Goal: Communication & Community: Answer question/provide support

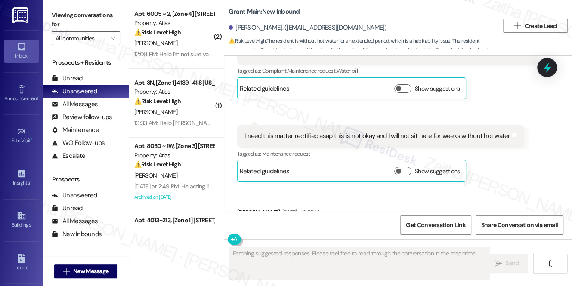
scroll to position [1301, 0]
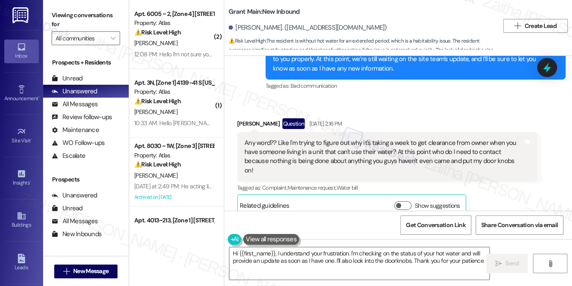
type textarea "Hi {{first_name}}, I understand your frustration. I'm checking on the status of…"
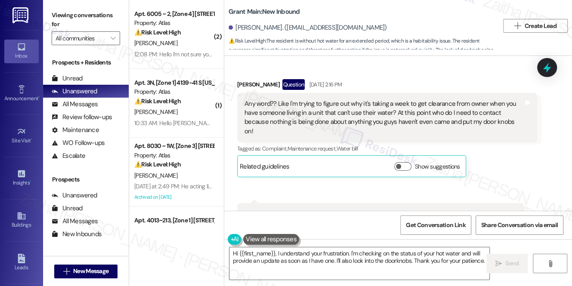
scroll to position [1184, 0]
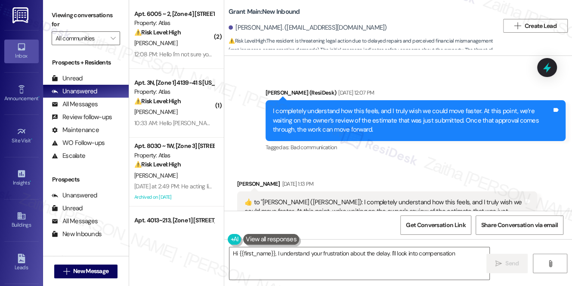
scroll to position [8159, 0]
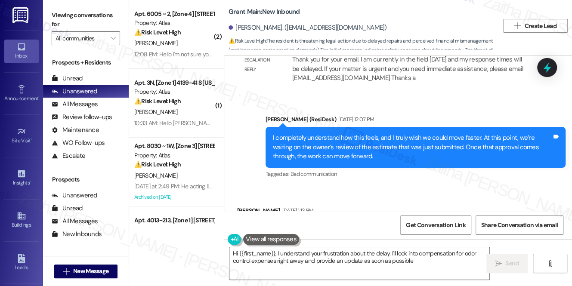
type textarea "Hi {{first_name}}, I understand your frustration about the delay. I'll look int…"
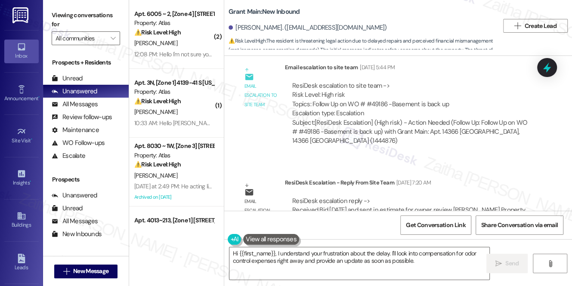
scroll to position [7455, 0]
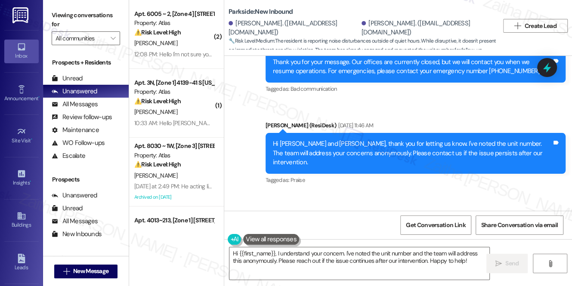
scroll to position [2285, 0]
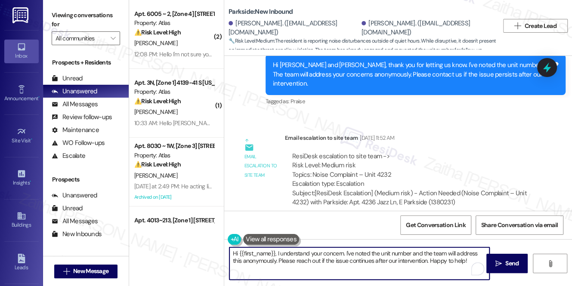
drag, startPoint x: 276, startPoint y: 251, endPoint x: 461, endPoint y: 273, distance: 186.9
click at [476, 273] on div "Hi {{first_name}}, I understand your concern. I've noted the unit number and th…" at bounding box center [359, 263] width 261 height 33
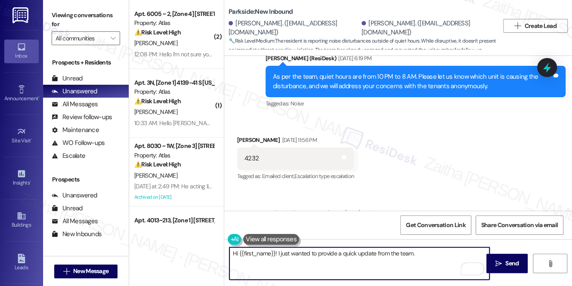
scroll to position [2050, 0]
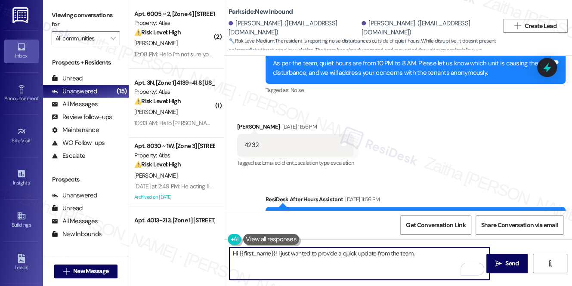
paste textarea "appreciate you bringing this concern to our attention. Our leasing manager, Chr…"
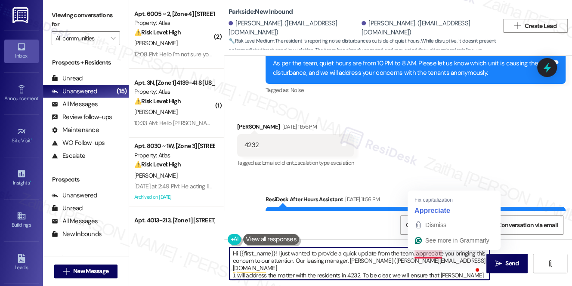
click at [415, 251] on textarea "Hi {{first_name}}! I just wanted to provide a quick update from the team. appre…" at bounding box center [359, 264] width 260 height 32
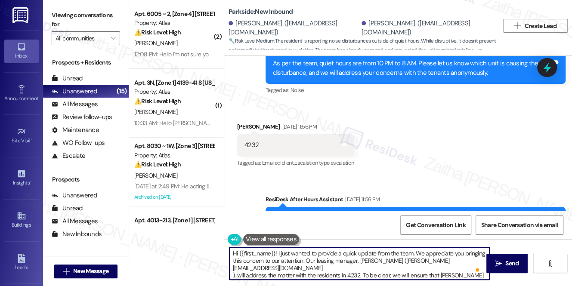
click at [233, 265] on textarea "Hi {{first_name}}! I just wanted to provide a quick update from the team. We ap…" at bounding box center [359, 264] width 260 height 32
click at [232, 276] on textarea "Hi {{first_name}}! I just wanted to provide a quick update from the team. We ap…" at bounding box center [359, 264] width 260 height 32
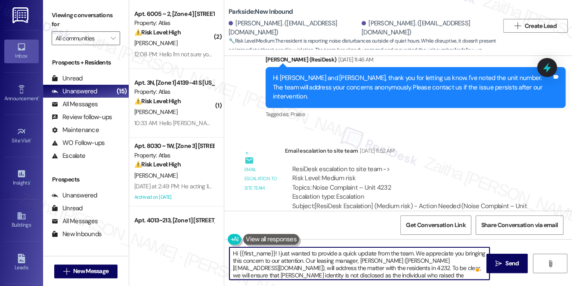
scroll to position [2285, 0]
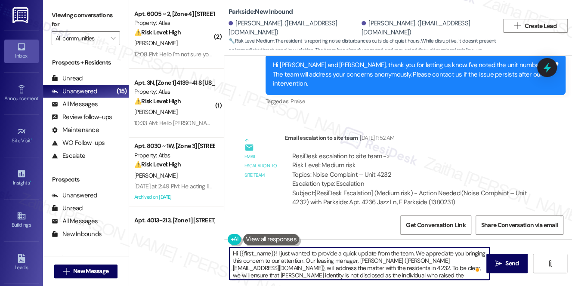
click at [281, 273] on textarea "Hi {{first_name}}! I just wanted to provide a quick update from the team. We ap…" at bounding box center [359, 264] width 260 height 32
click at [412, 251] on textarea "Hi {{first_name}}! I just wanted to provide a quick update from the team. We ap…" at bounding box center [359, 264] width 260 height 32
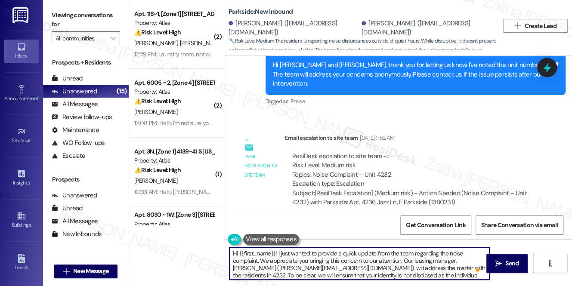
type textarea "Hi {{first_name}}! I just wanted to provide a quick update from the team regard…"
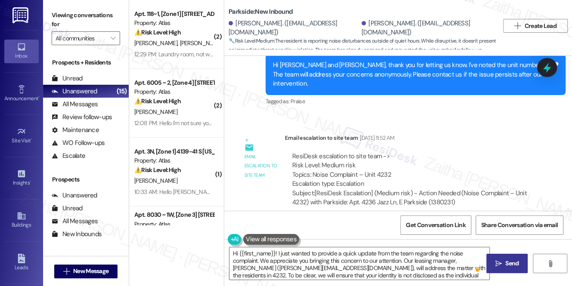
click at [499, 261] on icon "" at bounding box center [499, 263] width 6 height 7
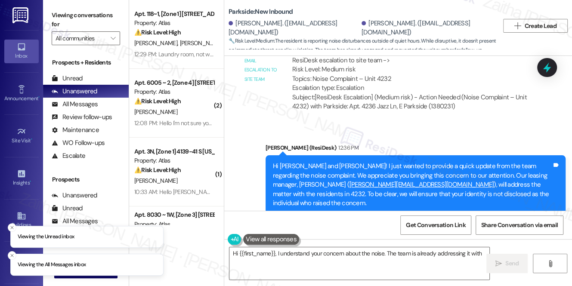
scroll to position [2385, 0]
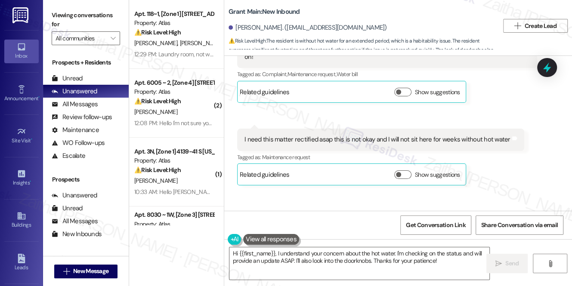
scroll to position [1301, 0]
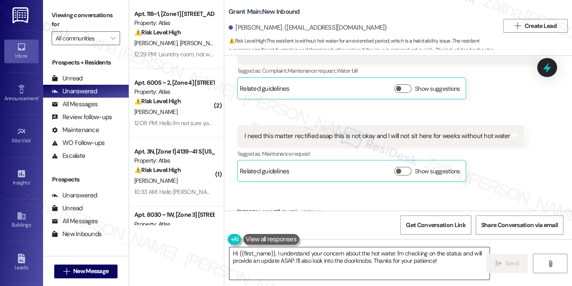
click at [394, 252] on textarea "Hi {{first_name}}, I understand your concern about the hot water. I'm checking …" at bounding box center [359, 264] width 260 height 32
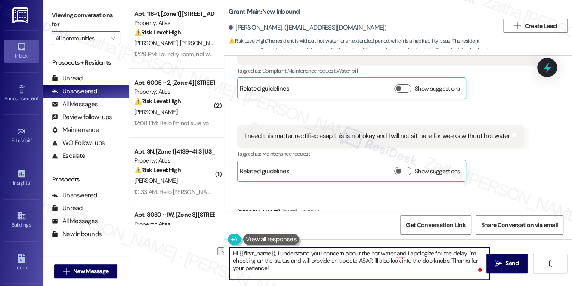
drag, startPoint x: 289, startPoint y: 261, endPoint x: 369, endPoint y: 259, distance: 80.1
click at [369, 259] on textarea "Hi {{first_name}}, I understand your concern about the hot water and I apologiz…" at bounding box center [359, 264] width 260 height 32
click at [291, 260] on textarea "Hi {{first_name}}, I understand your concern about the hot water, and I apologi…" at bounding box center [359, 264] width 260 height 32
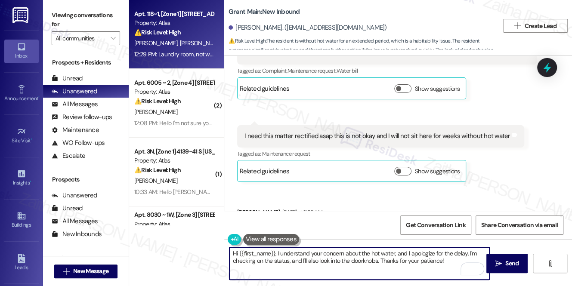
type textarea "Hi {{first_name}}, I understand your concern about the hot water, and I apologi…"
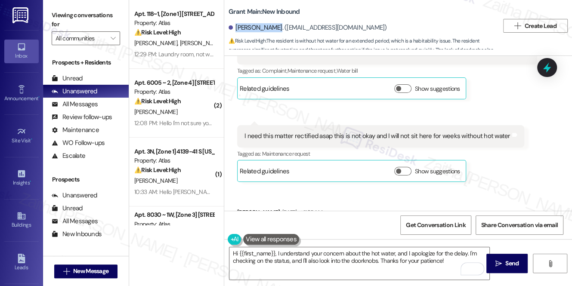
drag, startPoint x: 236, startPoint y: 28, endPoint x: 270, endPoint y: 22, distance: 33.6
click at [270, 22] on div "Patricia Lynn. (patricialynn06@yahoo.com)" at bounding box center [364, 27] width 270 height 17
copy div "Patricia Lynn"
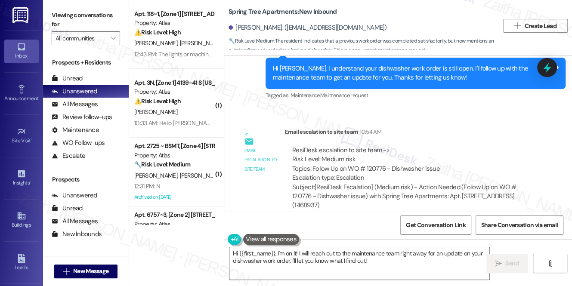
scroll to position [487, 0]
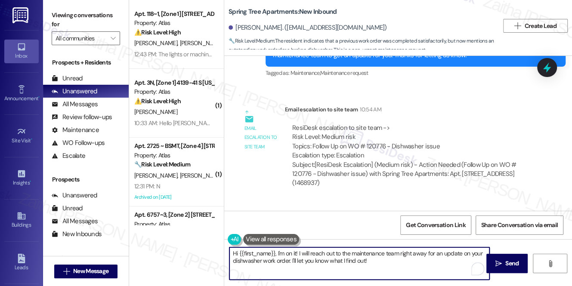
drag, startPoint x: 234, startPoint y: 251, endPoint x: 390, endPoint y: 262, distance: 156.2
click at [389, 264] on textarea "Hi {{first_name}}, I'm on it! I will reach out to the maintenance team right aw…" at bounding box center [359, 264] width 260 height 32
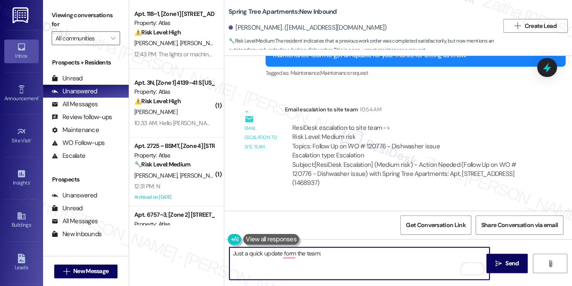
paste textarea "maintenance is aware of your work order, but it’s currently on hold. We don’t h…"
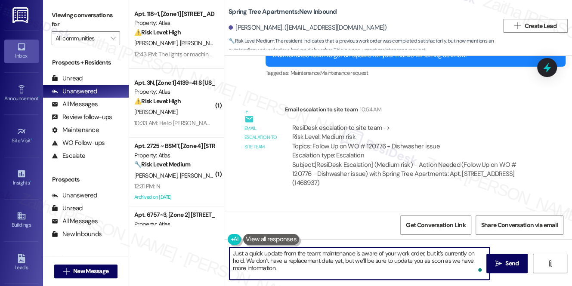
click at [323, 253] on textarea "Just a quick update from the team: maintenance is aware of your work order, but…" at bounding box center [359, 264] width 260 height 32
click at [325, 250] on textarea "Just a quick update from the team: maintenance is aware of your work order, but…" at bounding box center [359, 264] width 260 height 32
click at [280, 267] on textarea "Just a quick update from the team: Maintenance is aware of your work order, but…" at bounding box center [359, 264] width 260 height 32
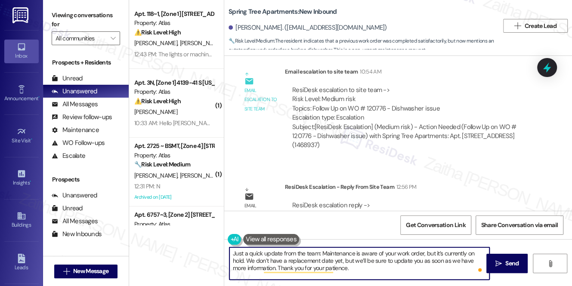
scroll to position [565, 0]
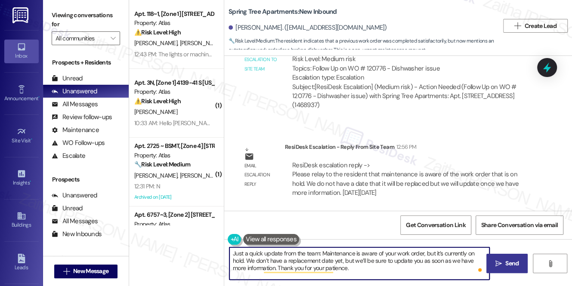
type textarea "Just a quick update from the team: Maintenance is aware of your work order, but…"
click at [512, 267] on span "Send" at bounding box center [511, 263] width 13 height 9
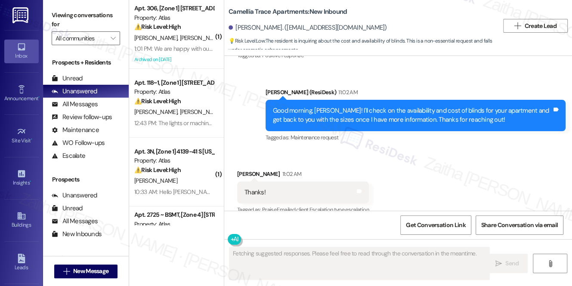
scroll to position [4937, 0]
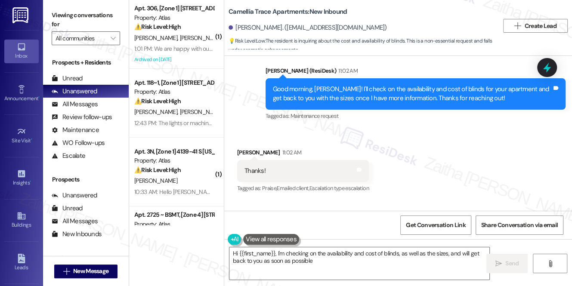
type textarea "Hi {{first_name}}, I'm checking on the availability and cost of blinds, as well…"
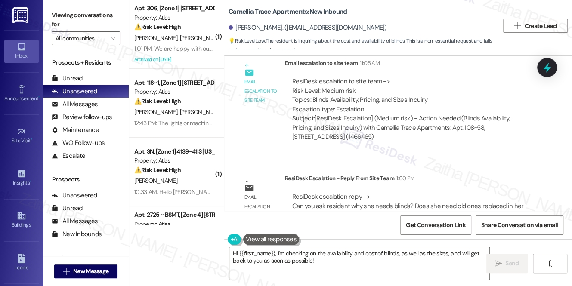
scroll to position [5213, 0]
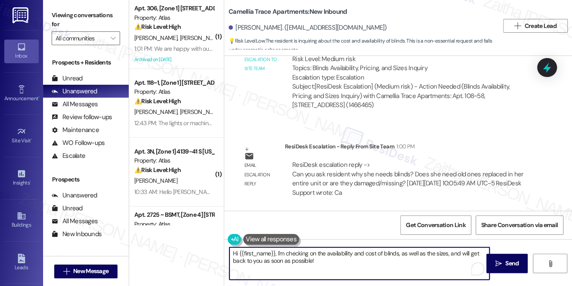
drag, startPoint x: 232, startPoint y: 253, endPoint x: 335, endPoint y: 258, distance: 103.9
click at [335, 258] on textarea "Hi {{first_name}}, I'm checking on the availability and cost of blinds, as well…" at bounding box center [359, 264] width 260 height 32
paste textarea "we understand you’ve requested blinds. Could you let us know if you need the ol…"
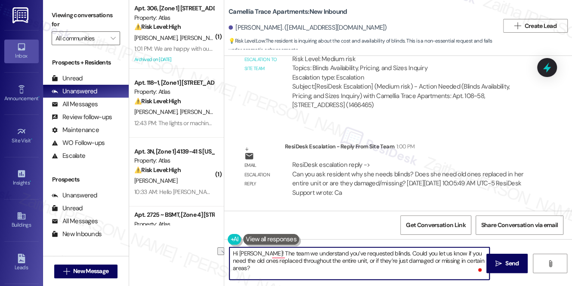
drag, startPoint x: 386, startPoint y: 253, endPoint x: 286, endPoint y: 256, distance: 100.4
click at [286, 256] on textarea "Hi Barbara! The team we understand you’ve requested blinds. Could you let us kn…" at bounding box center [359, 264] width 260 height 32
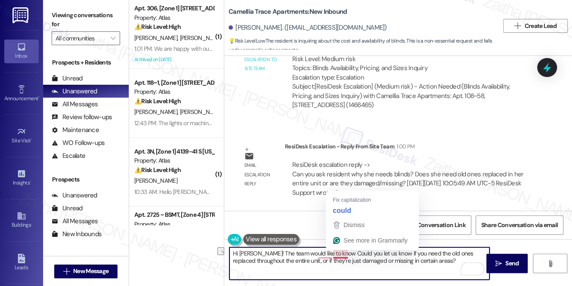
drag, startPoint x: 387, startPoint y: 254, endPoint x: 333, endPoint y: 254, distance: 53.8
click at [333, 254] on textarea "Hi Barbara! The team would like to know Could you let us know if you need the o…" at bounding box center [359, 264] width 260 height 32
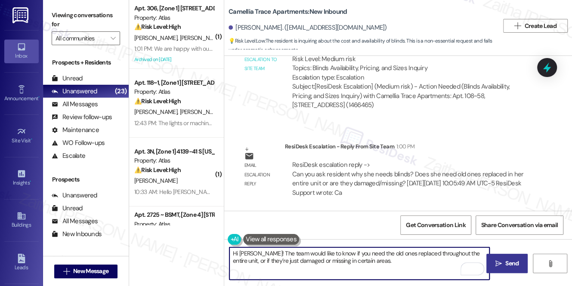
type textarea "Hi [PERSON_NAME]! The team would like to know if you need the old ones replaced…"
click at [510, 261] on span "Send" at bounding box center [511, 263] width 13 height 9
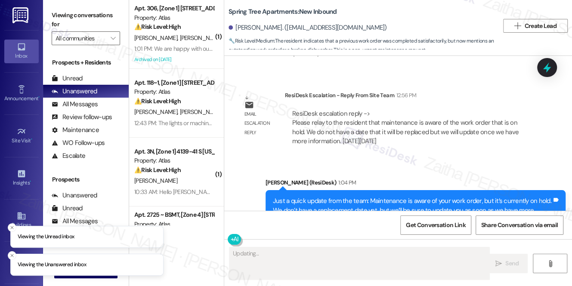
scroll to position [656, 0]
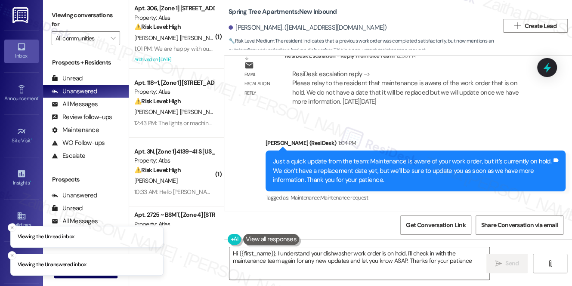
type textarea "Hi {{first_name}}, I understand your dishwasher work order is on hold. I'll che…"
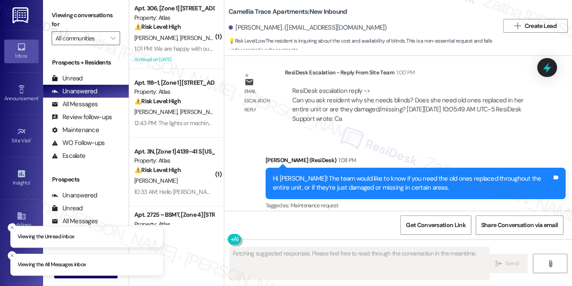
scroll to position [5295, 0]
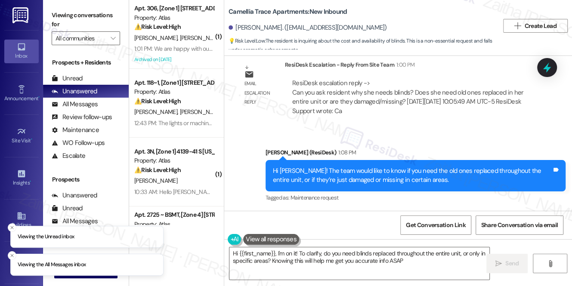
type textarea "Hi {{first_name}}, I'm on it! To clarify, do you need blinds replaced throughou…"
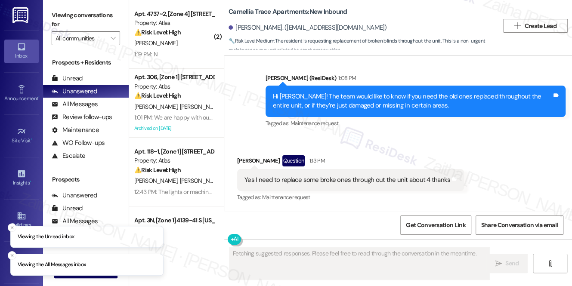
scroll to position [5369, 0]
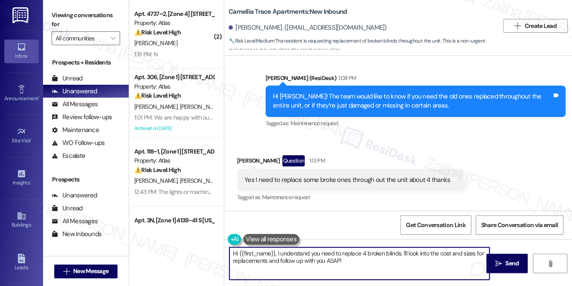
drag, startPoint x: 247, startPoint y: 255, endPoint x: 356, endPoint y: 266, distance: 109.1
click at [356, 266] on textarea "Hi {{first_name}}, I understand you need to replace 4 broken blinds. I'll look …" at bounding box center [359, 264] width 260 height 32
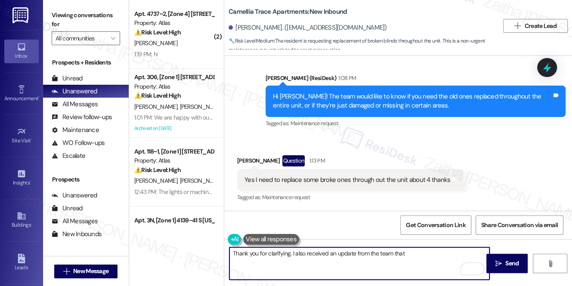
click at [419, 253] on textarea "Thank you for clarifying. I also received an update from the team that" at bounding box center [359, 264] width 260 height 32
paste textarea "the kitchen and living room window blinds are sized at 34x48, and the bedroom w…"
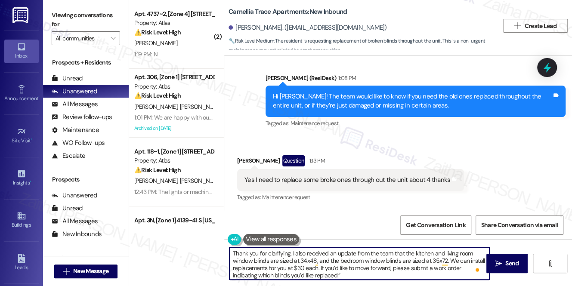
click at [345, 274] on textarea "Thank you for clarifying. I also received an update from the team that the kitc…" at bounding box center [359, 264] width 260 height 32
type textarea "Thank you for clarifying. I also received an update from the team that the kitc…"
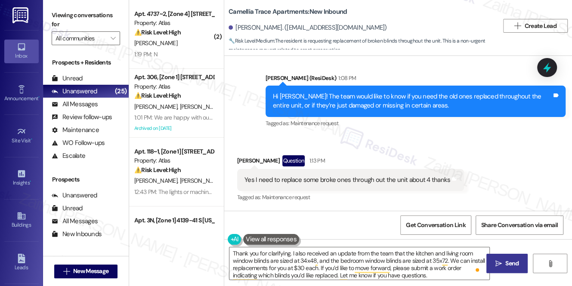
click at [502, 268] on button " Send" at bounding box center [508, 263] width 42 height 19
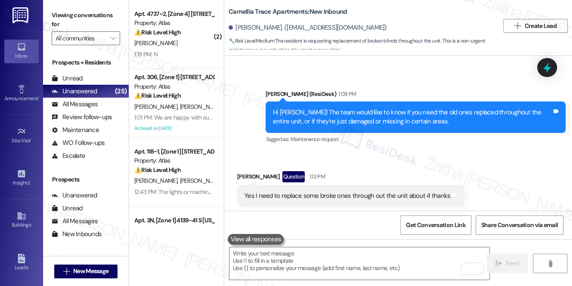
scroll to position [5330, 0]
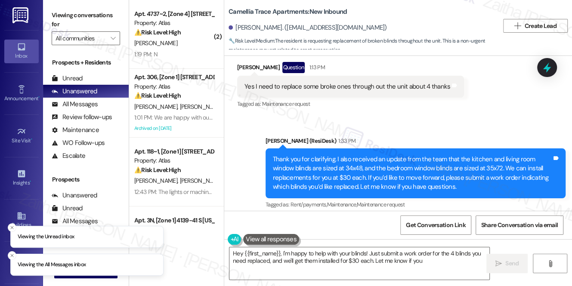
scroll to position [5470, 0]
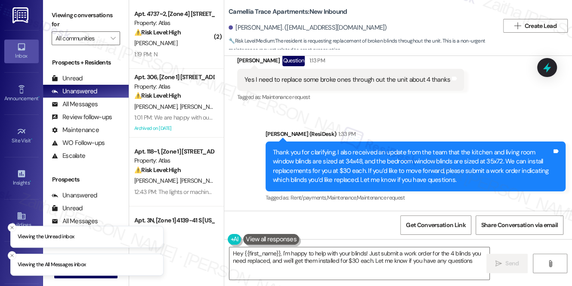
type textarea "Hey {{first_name}}, I'm happy to help with your blinds! Just submit a work orde…"
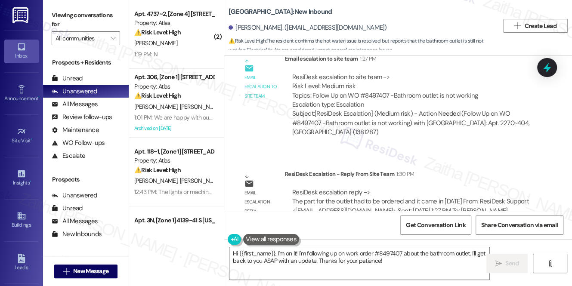
scroll to position [2465, 0]
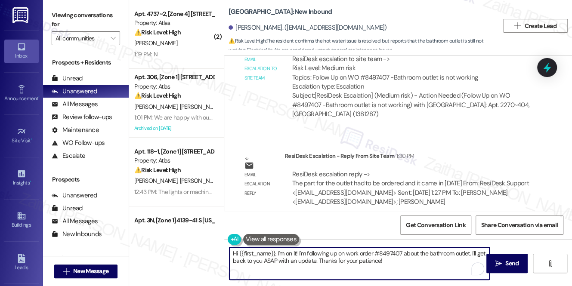
drag, startPoint x: 233, startPoint y: 251, endPoint x: 406, endPoint y: 263, distance: 173.5
click at [406, 263] on textarea "Hi {{first_name}}, I'm on it! I'm following up on work order #8497407 about the…" at bounding box center [359, 264] width 260 height 32
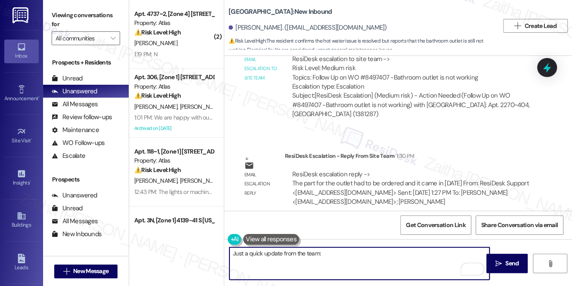
click at [341, 258] on textarea "Just a quick update from the team:" at bounding box center [359, 264] width 260 height 32
paste textarea "The part for the outlet had to be ordered and it came in today"
click at [476, 253] on textarea "Just a quick update from the team: The part for the outlet had to be ordered, a…" at bounding box center [359, 264] width 260 height 32
drag, startPoint x: 231, startPoint y: 254, endPoint x: 481, endPoint y: 253, distance: 249.7
click at [481, 253] on textarea "Just a quick update from the team: The part for the outlet had to be ordered, a…" at bounding box center [359, 264] width 260 height 32
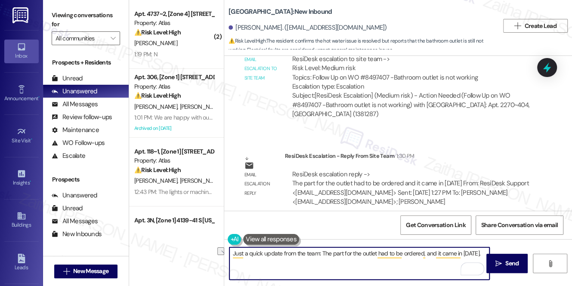
type textarea "Just a quick update from the team: The part for the outlet had to be ordered, a…"
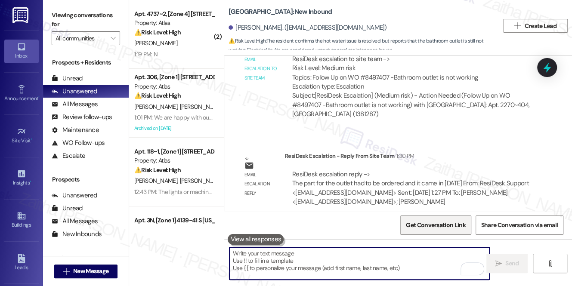
paste textarea "Just a quick update from the team: the part for the outlet had to be ordered, a…"
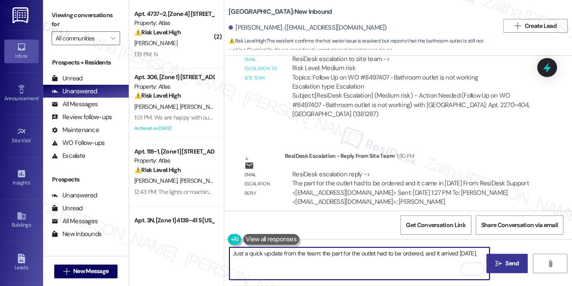
type textarea "Just a quick update from the team: the part for the outlet had to be ordered, a…"
click at [510, 264] on span "Send" at bounding box center [511, 263] width 13 height 9
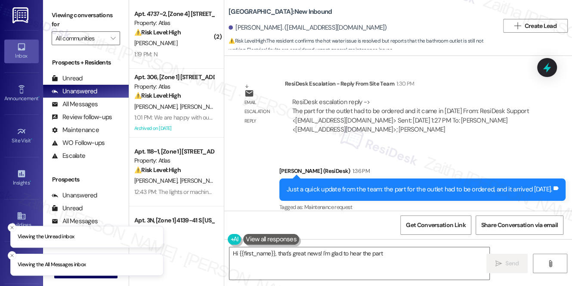
scroll to position [2538, 0]
